Goal: Navigation & Orientation: Find specific page/section

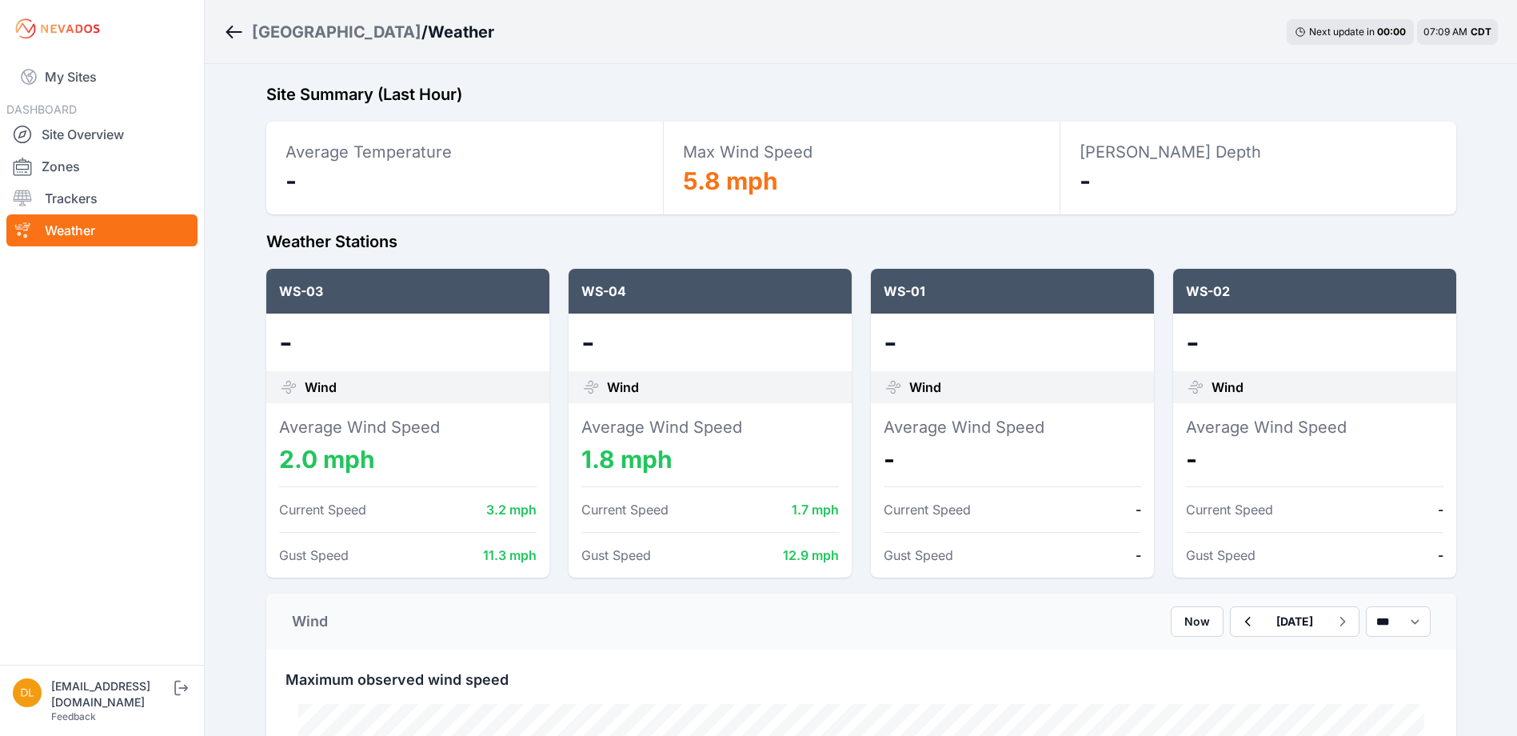
click at [74, 80] on link "My Sites" at bounding box center [101, 77] width 191 height 38
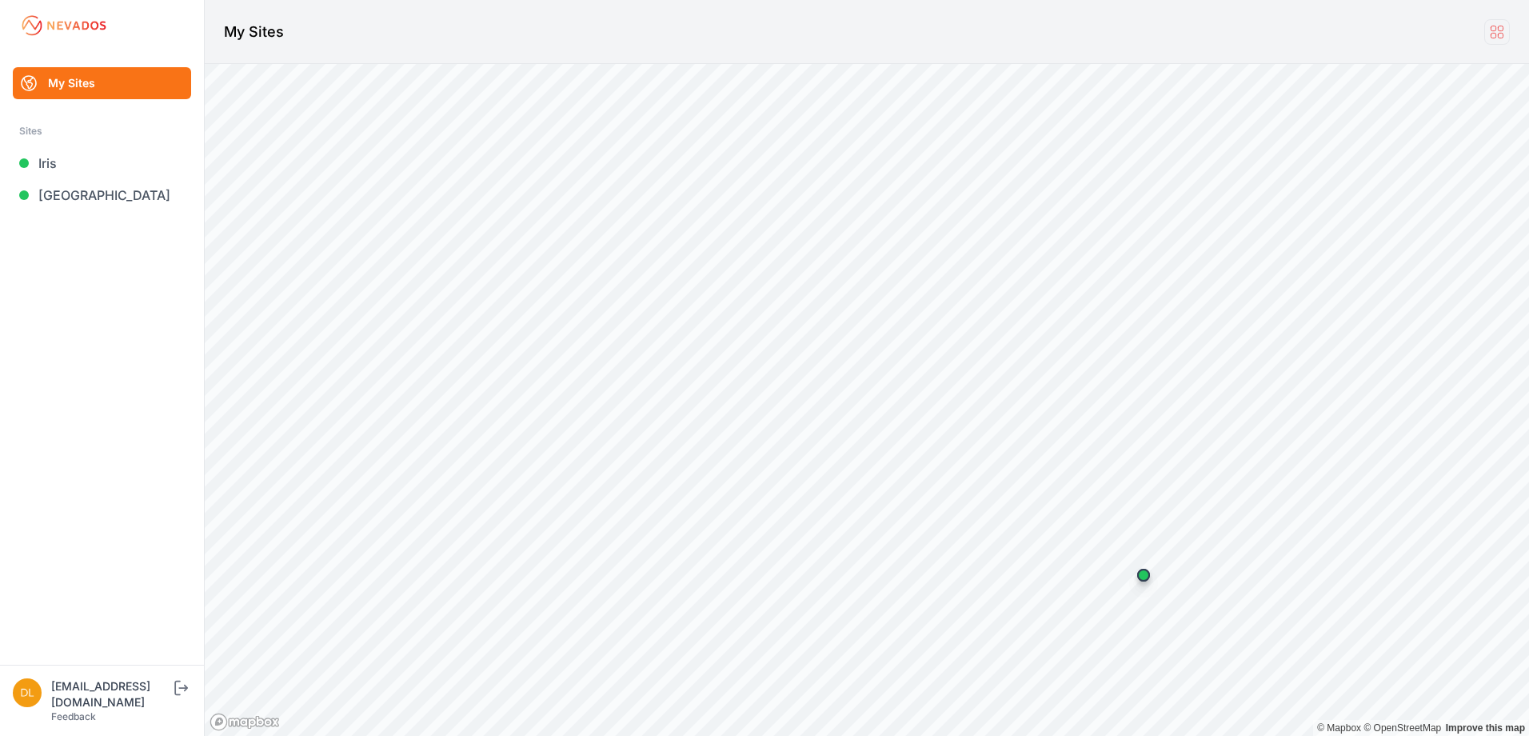
click at [1497, 31] on icon at bounding box center [1497, 32] width 18 height 18
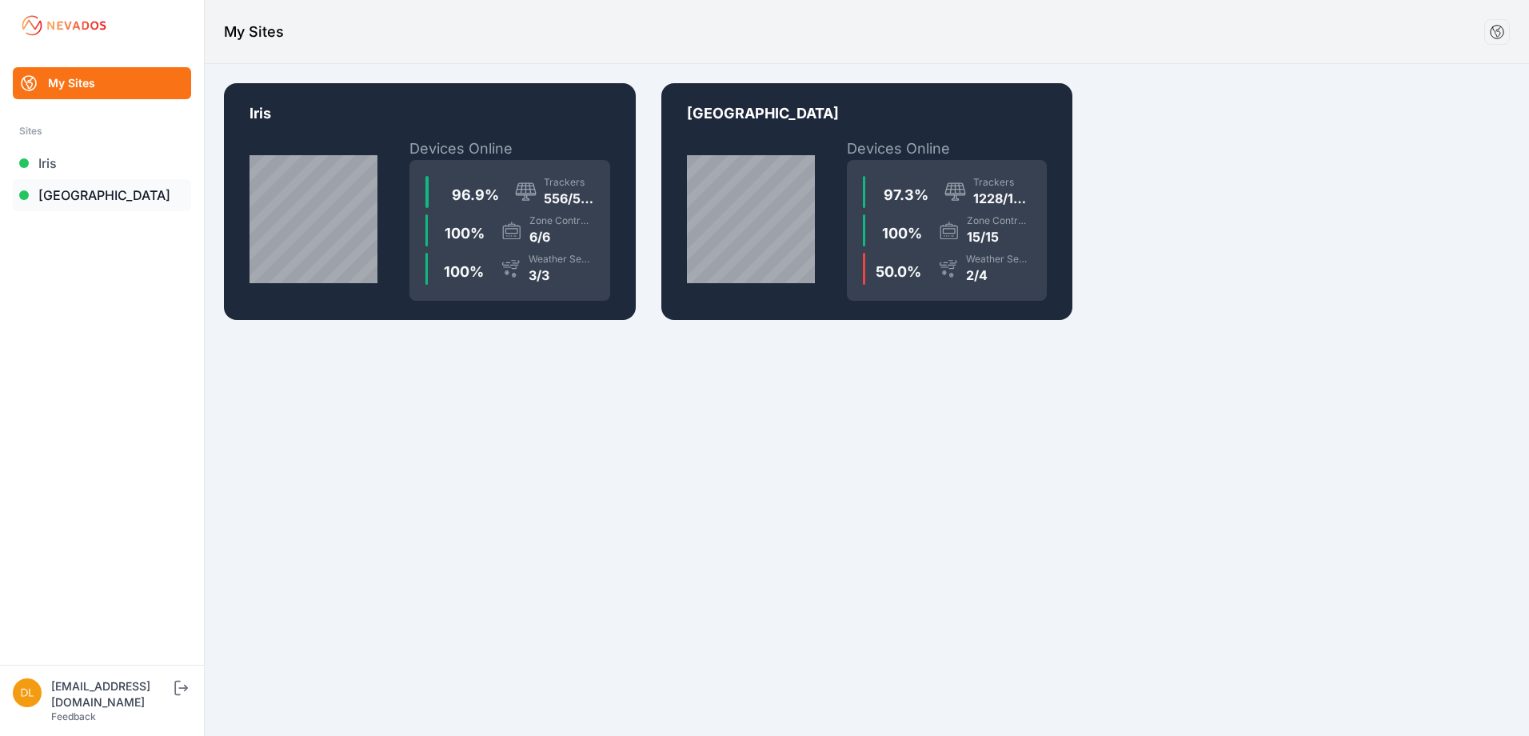
click at [57, 189] on link "[GEOGRAPHIC_DATA]" at bounding box center [102, 195] width 178 height 32
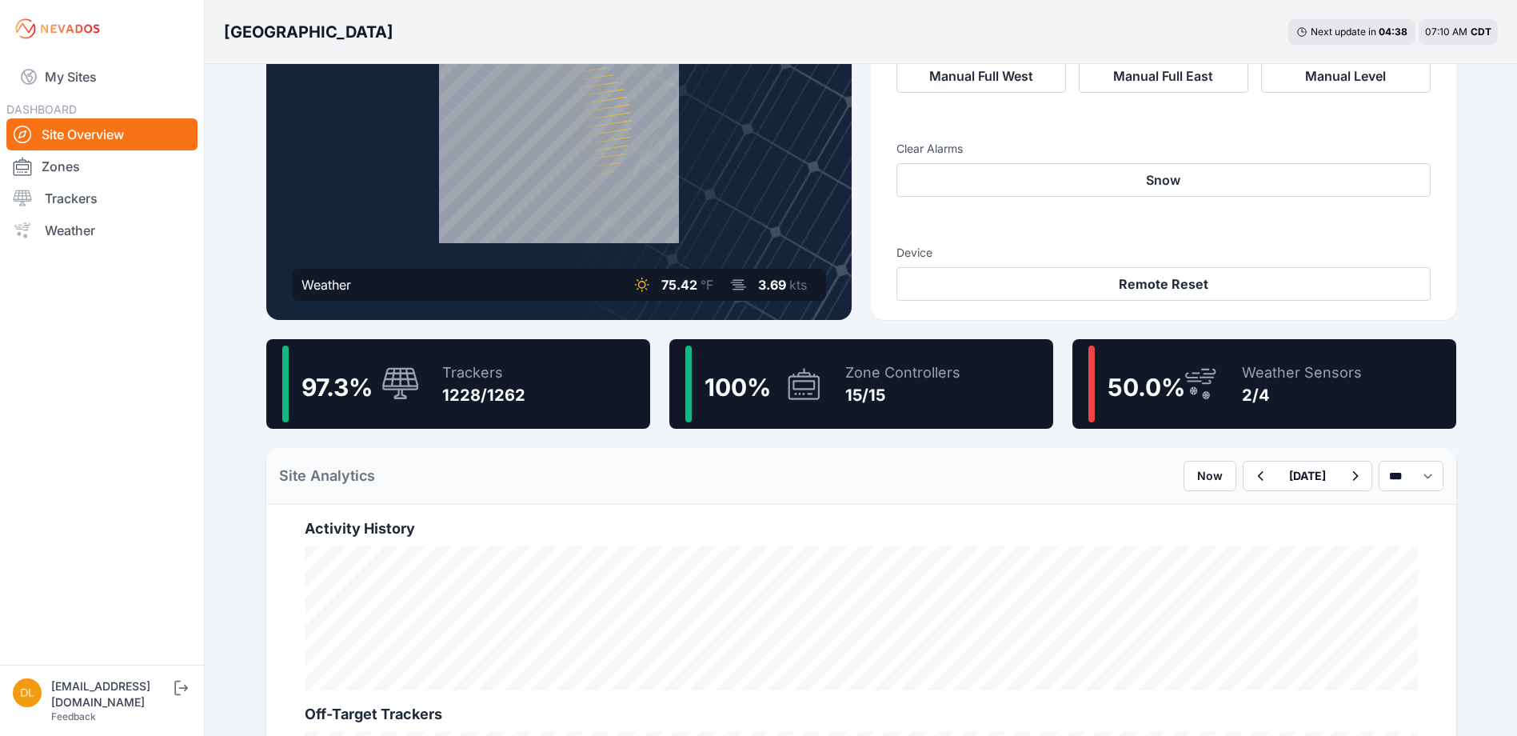
scroll to position [240, 0]
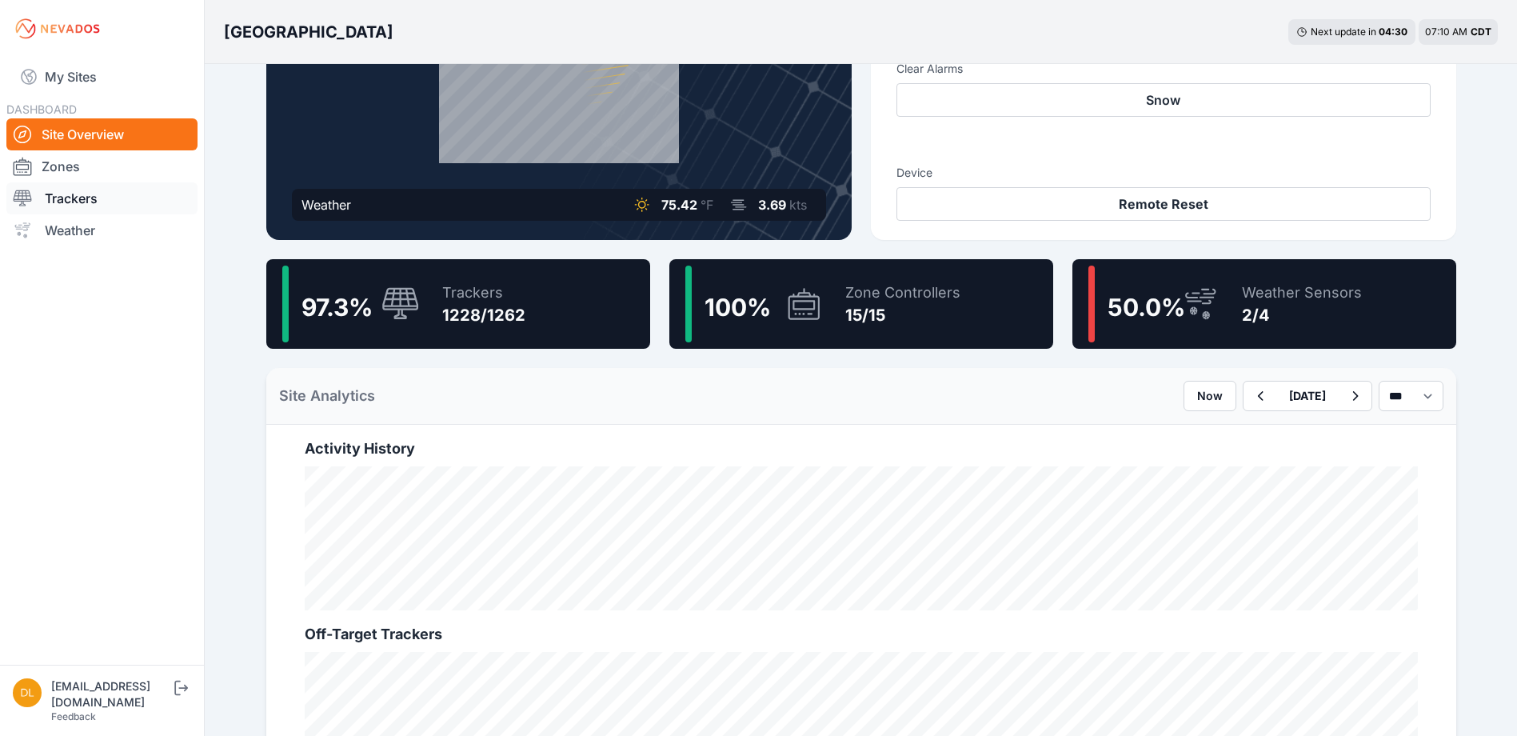
click at [83, 197] on link "Trackers" at bounding box center [101, 198] width 191 height 32
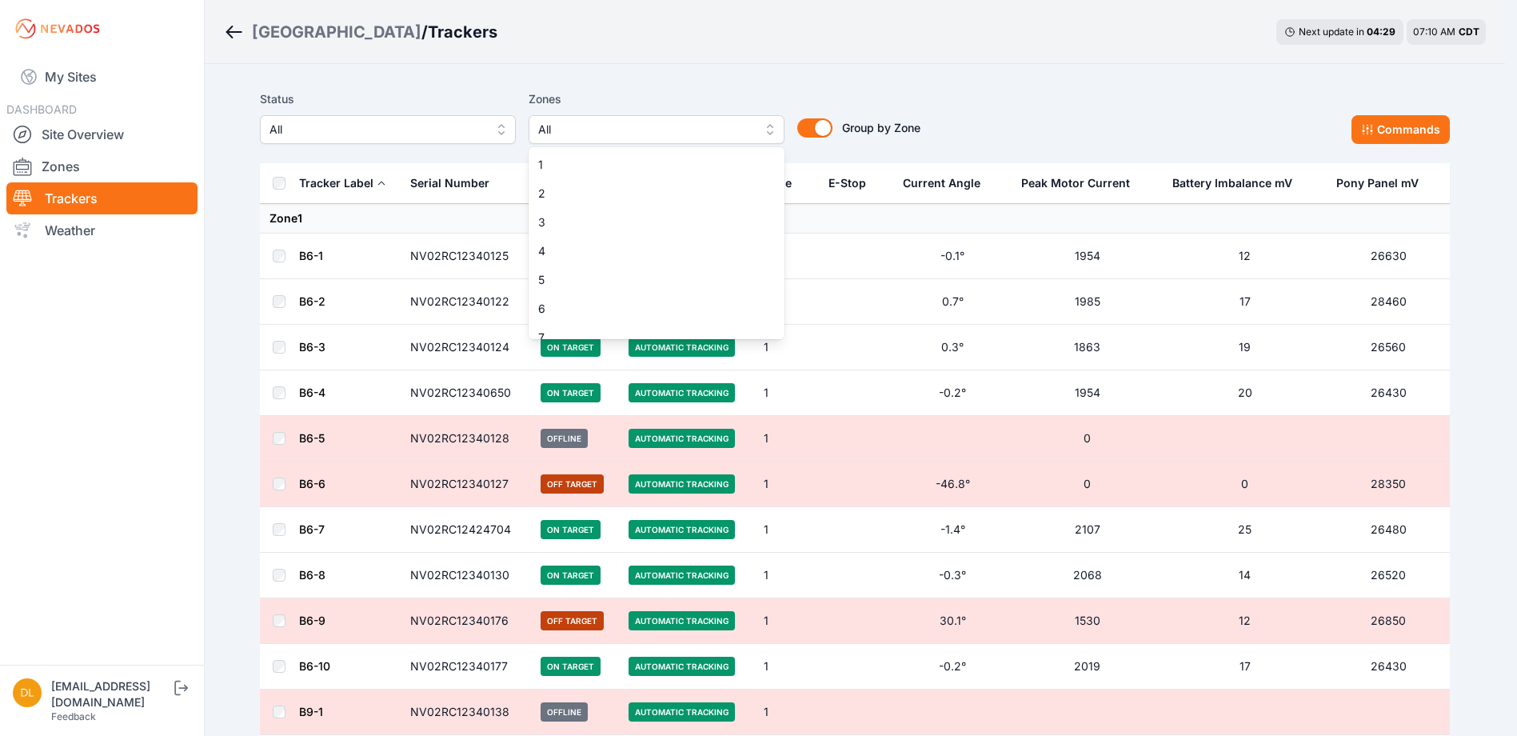
click at [609, 132] on span "All" at bounding box center [645, 129] width 214 height 19
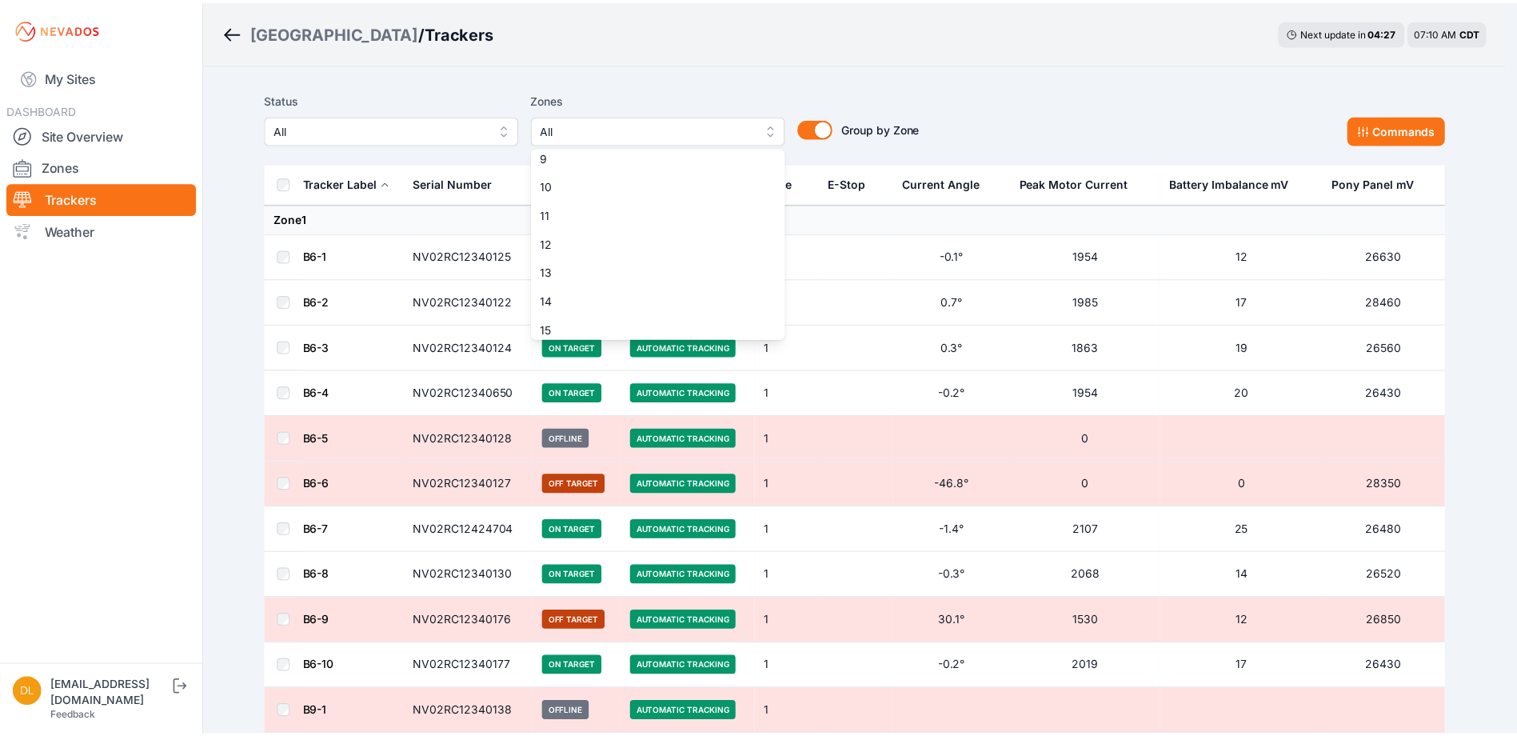
scroll to position [240, 0]
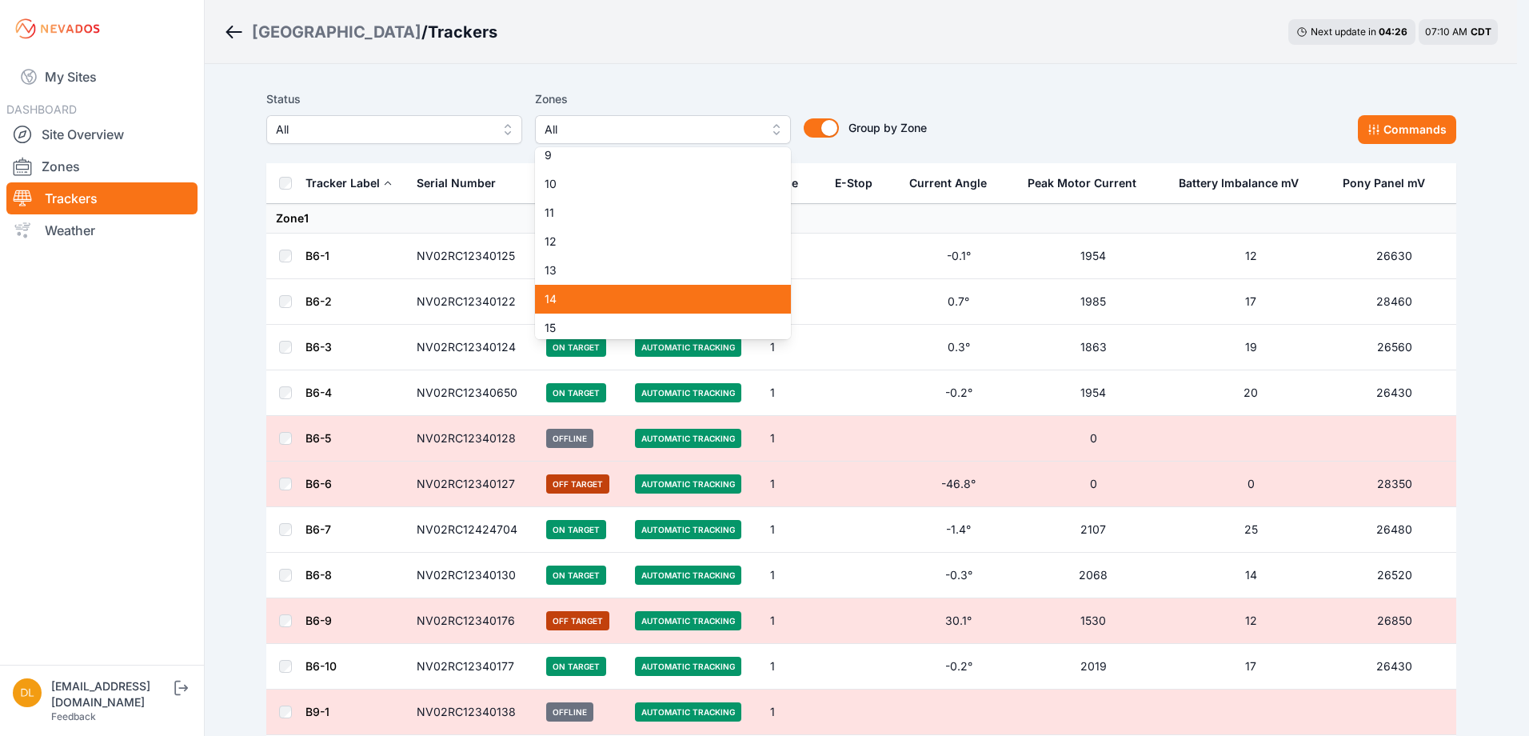
click at [680, 290] on div "14" at bounding box center [663, 299] width 256 height 29
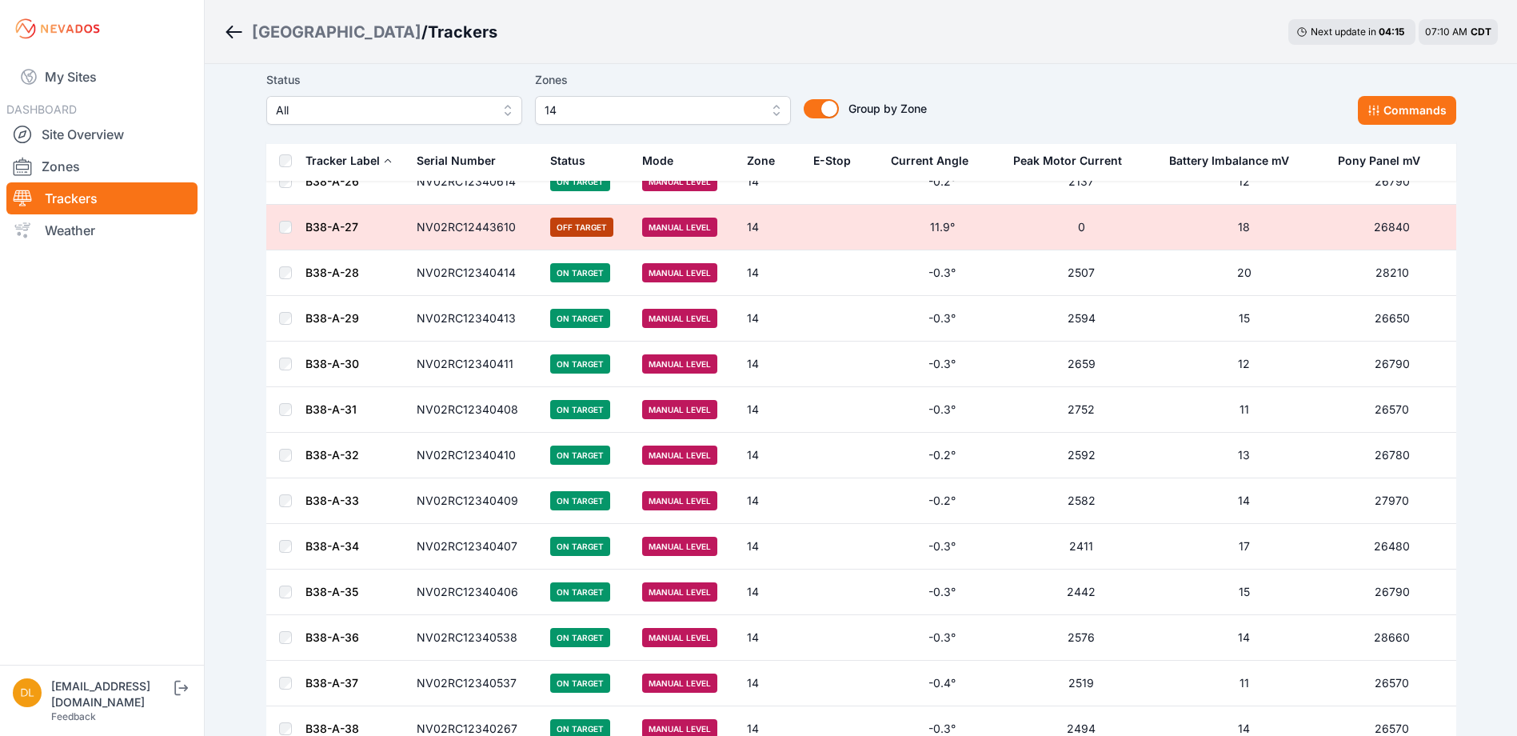
scroll to position [1412, 0]
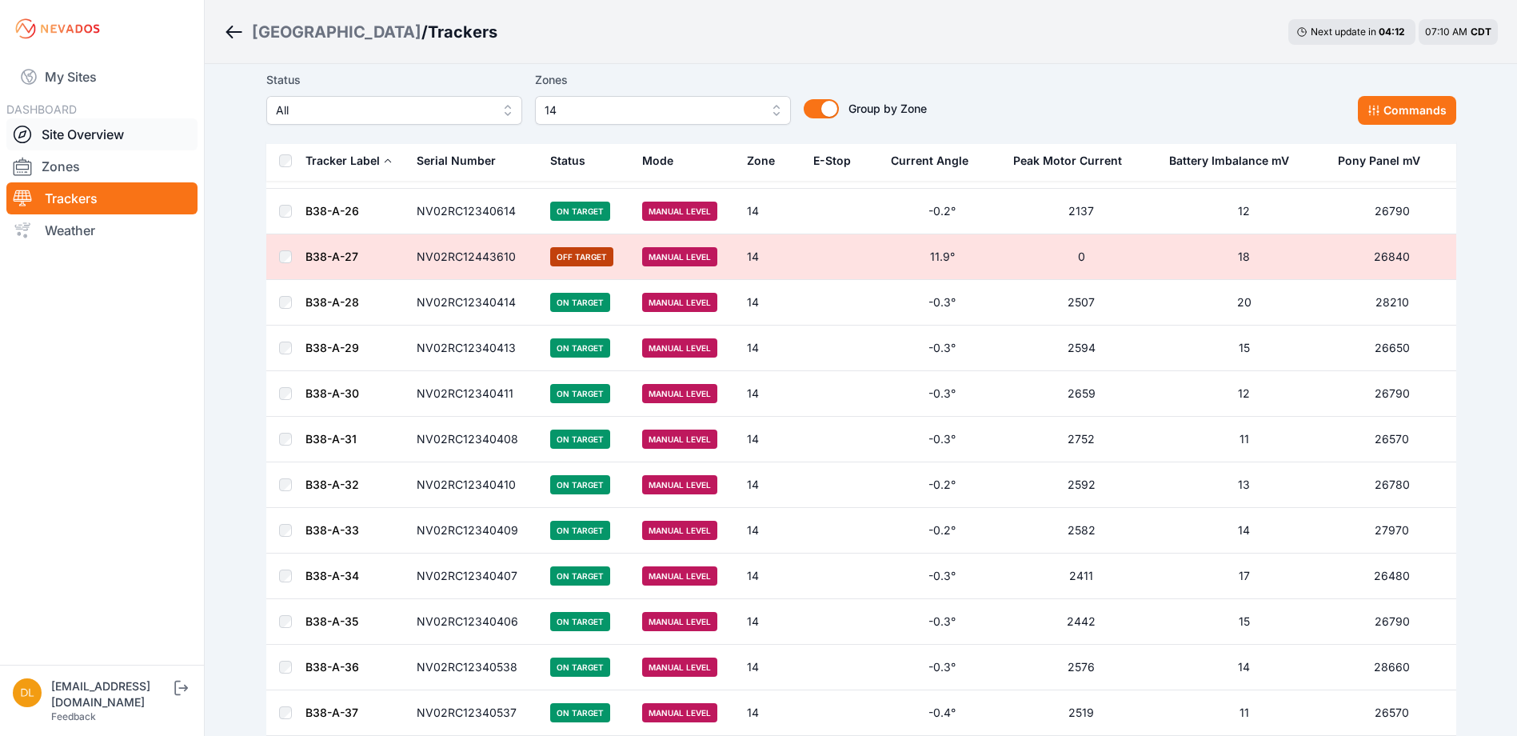
click at [108, 132] on link "Site Overview" at bounding box center [101, 134] width 191 height 32
